Goal: Information Seeking & Learning: Learn about a topic

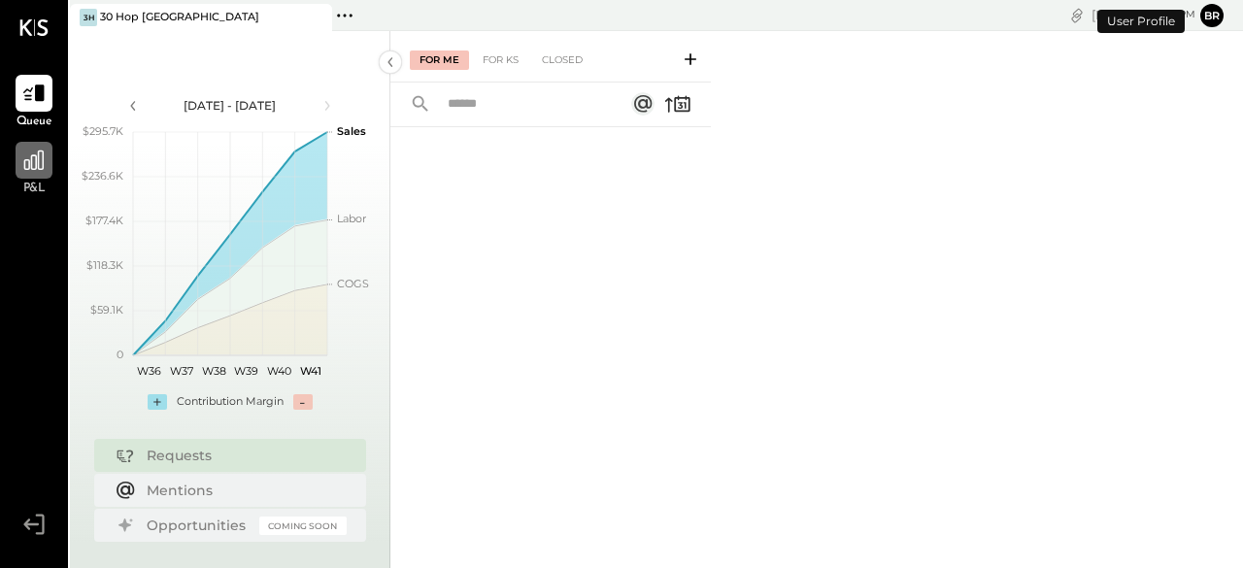
click at [28, 158] on icon at bounding box center [33, 160] width 25 height 25
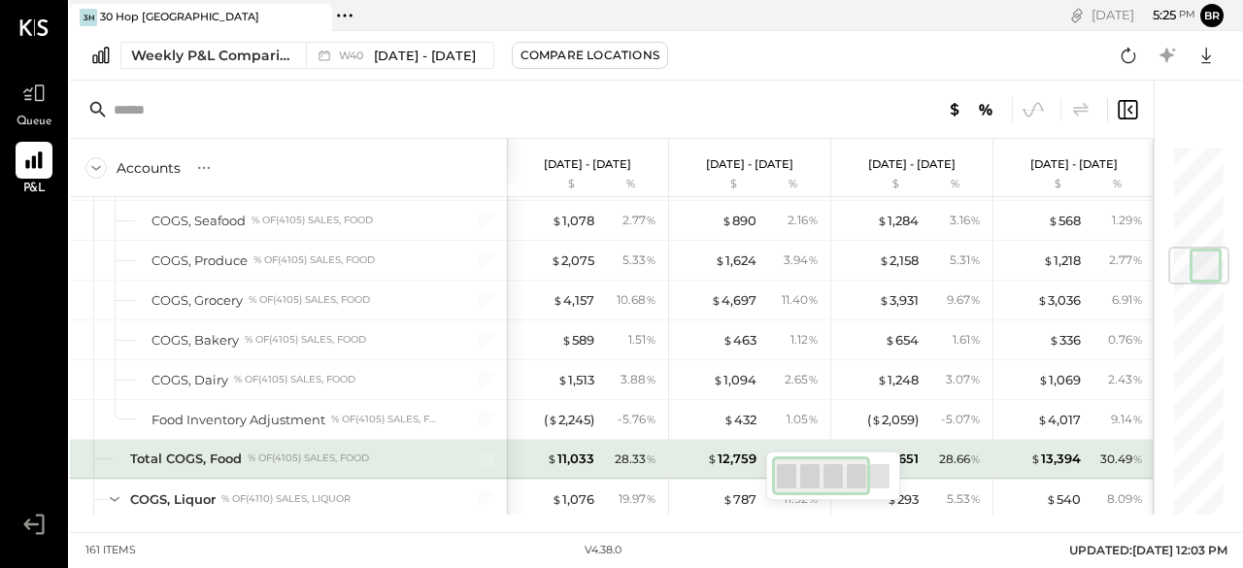
scroll to position [855, 0]
